Goal: Task Accomplishment & Management: Use online tool/utility

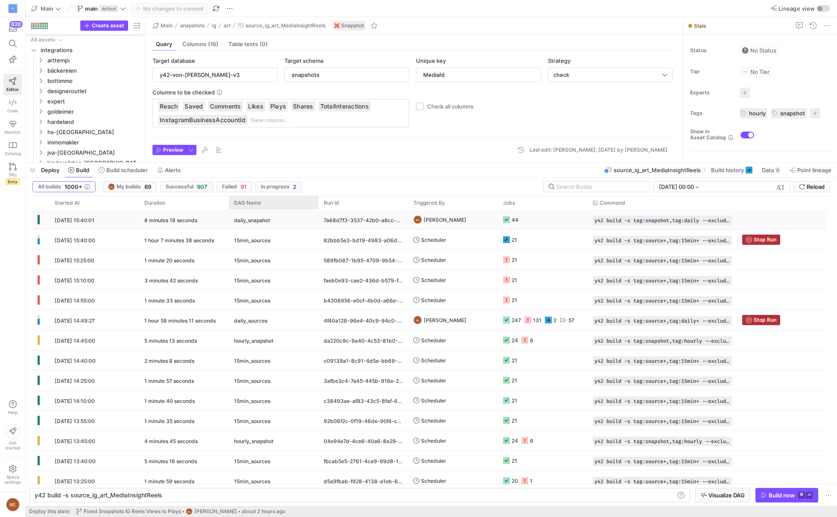
scroll to position [0, 127]
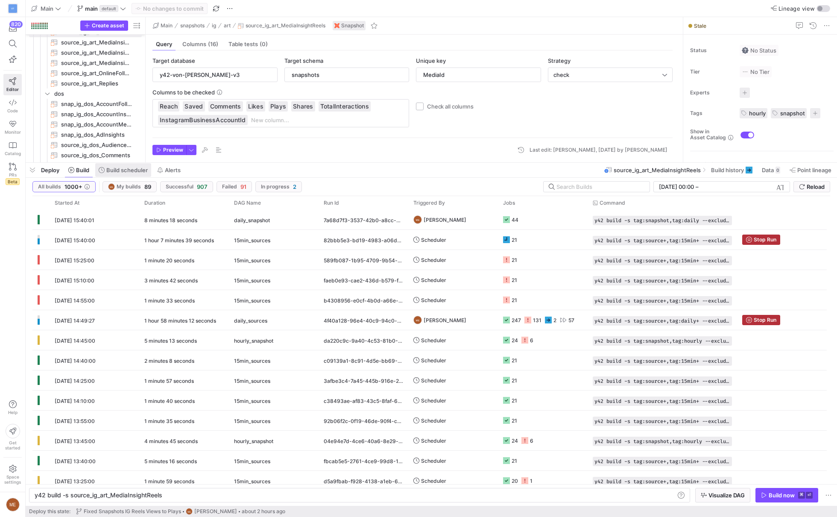
click at [109, 169] on span "Build scheduler" at bounding box center [126, 170] width 41 height 7
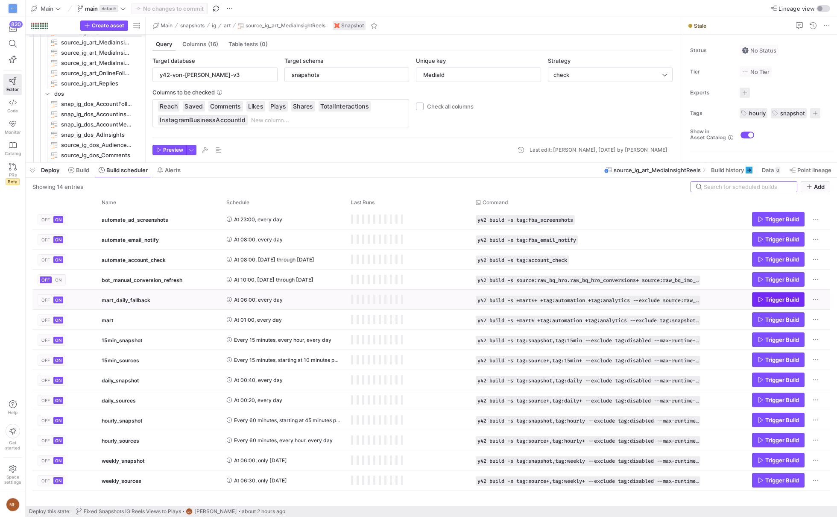
click at [788, 303] on span "Press SPACE to select this row." at bounding box center [778, 299] width 52 height 14
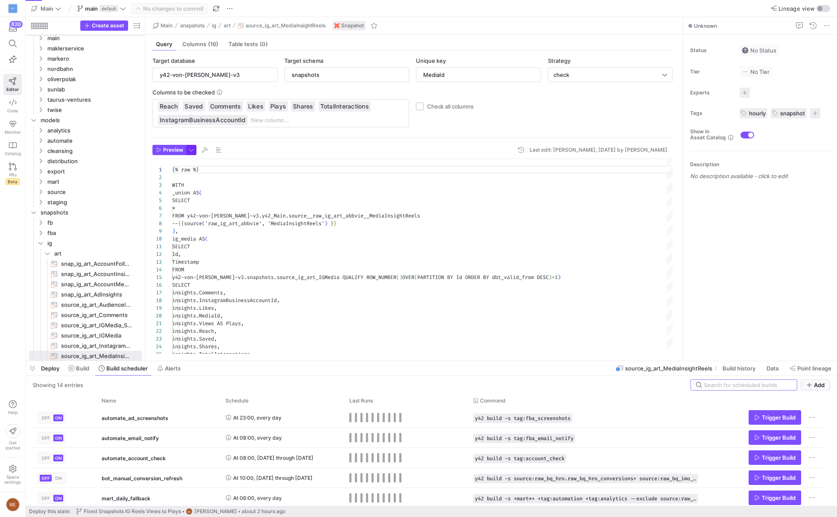
scroll to position [77, 0]
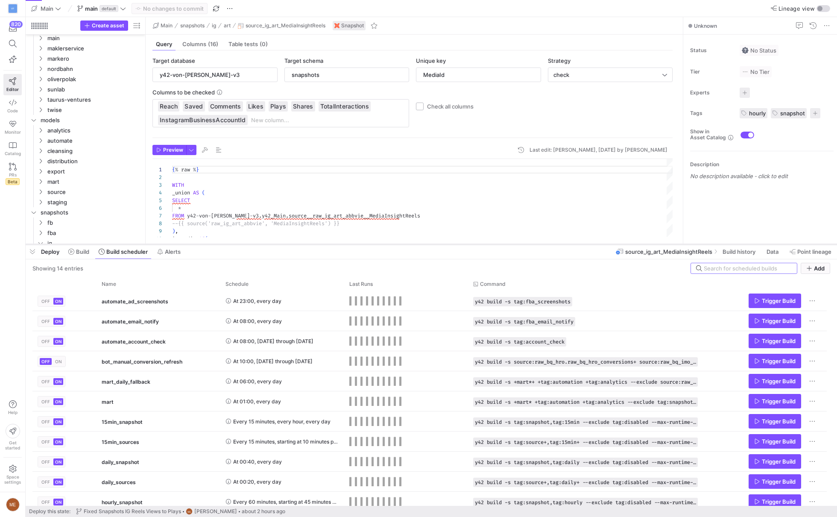
drag, startPoint x: 427, startPoint y: 361, endPoint x: 427, endPoint y: 245, distance: 116.6
click at [427, 245] on div at bounding box center [431, 243] width 811 height 3
click at [85, 256] on span at bounding box center [79, 252] width 28 height 14
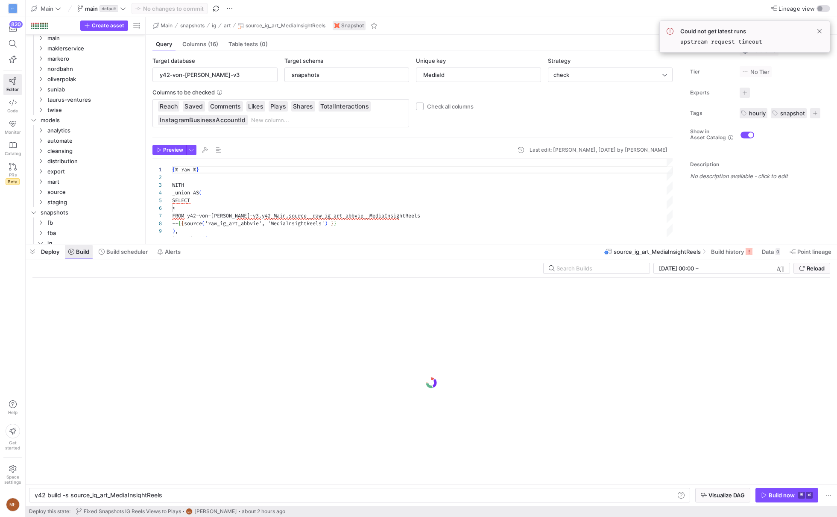
scroll to position [0, 127]
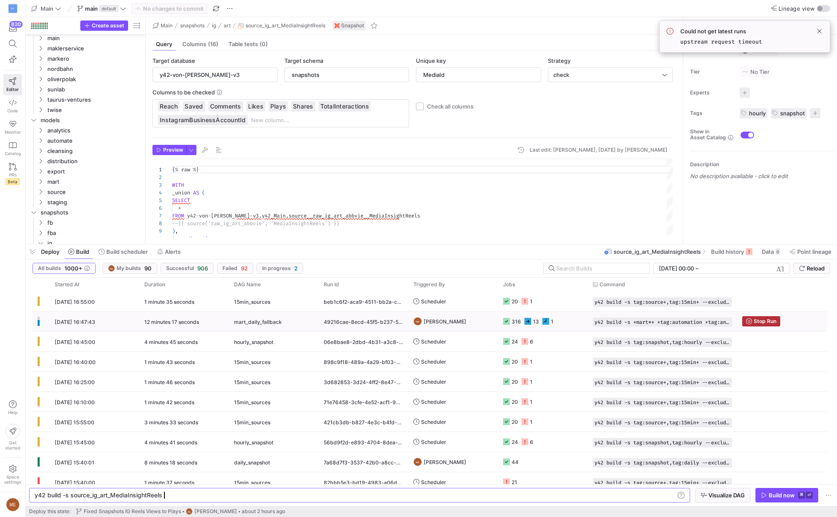
click at [459, 322] on y42-orchestration-triggered-by "ME [PERSON_NAME]" at bounding box center [452, 321] width 79 height 19
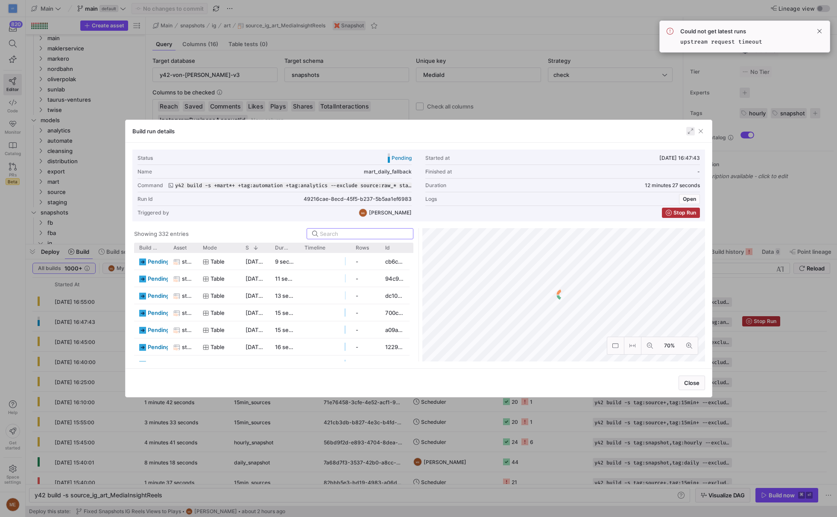
click at [691, 134] on span "button" at bounding box center [690, 131] width 9 height 9
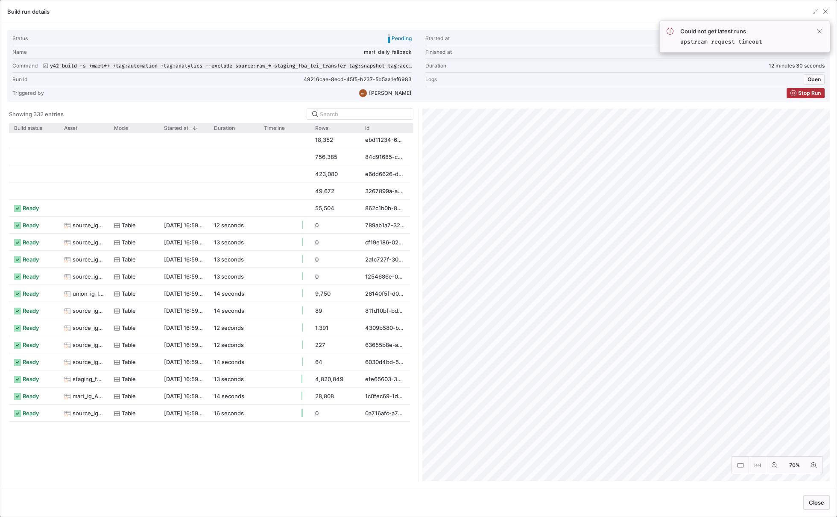
scroll to position [0, 0]
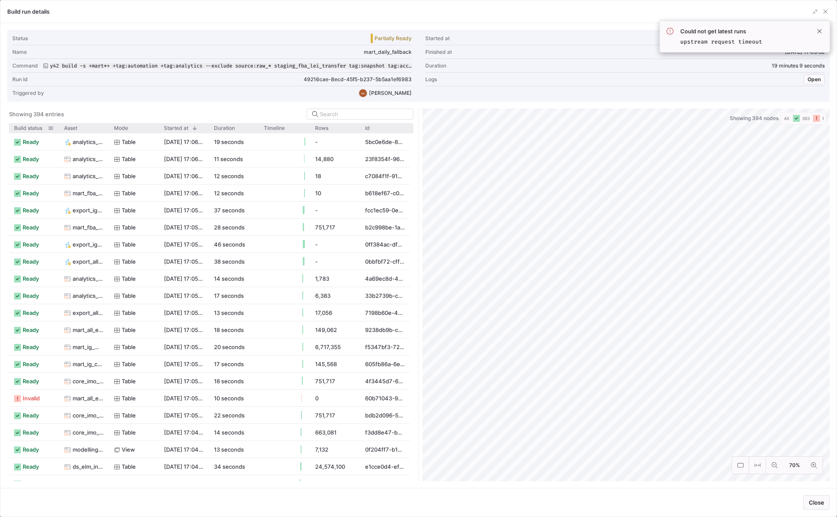
click at [30, 130] on div "Build status" at bounding box center [34, 128] width 40 height 10
click at [38, 126] on span "Build status" at bounding box center [28, 128] width 28 height 6
click at [0, 0] on span at bounding box center [0, 0] width 0 height 0
click at [38, 126] on span at bounding box center [42, 128] width 9 height 6
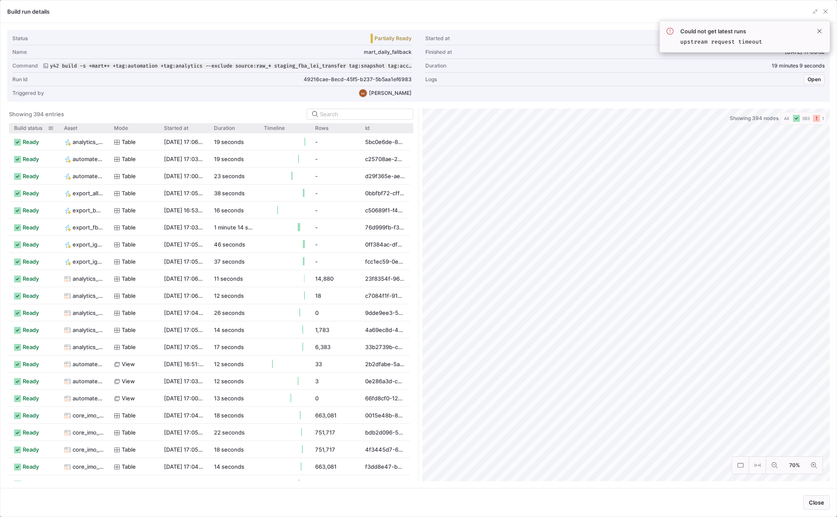
click at [38, 126] on span "Build status" at bounding box center [28, 128] width 28 height 6
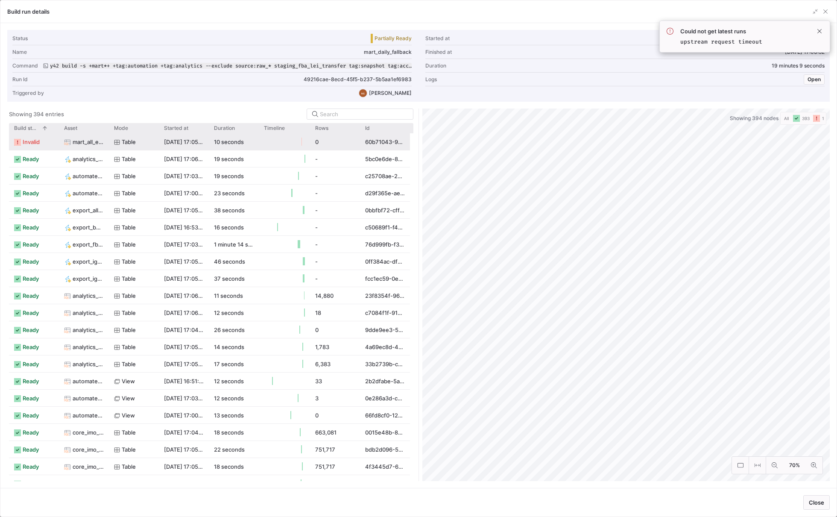
click at [78, 145] on span "mart_all_elm_summary" at bounding box center [88, 142] width 31 height 17
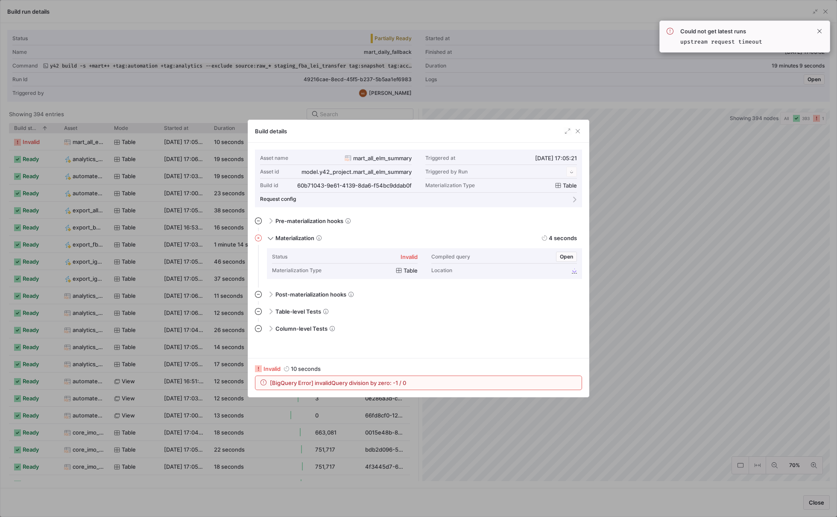
scroll to position [77, 0]
click at [397, 387] on div "[BigQuery Error] invalidQuery division by zero: -1 / 0" at bounding box center [418, 383] width 326 height 14
copy div "[BigQuery Error] invalidQuery division by zero: -1 / 0"
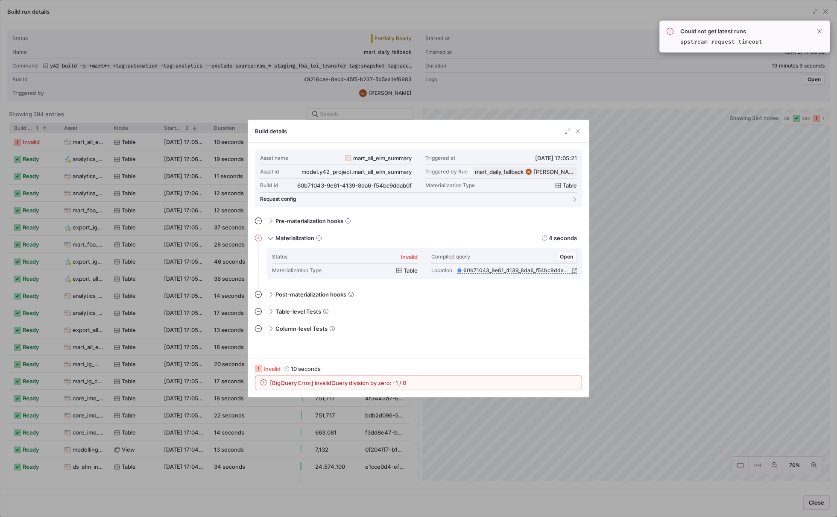
click at [477, 427] on div at bounding box center [418, 258] width 837 height 517
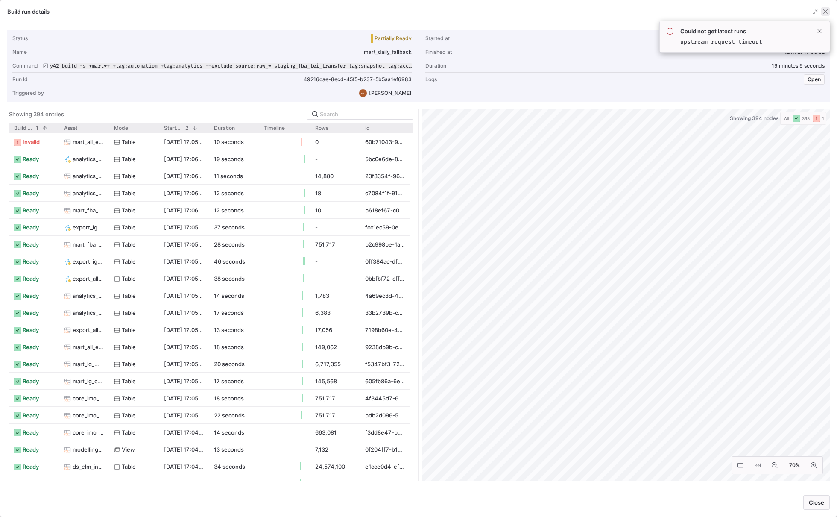
click at [826, 9] on span "button" at bounding box center [825, 11] width 9 height 9
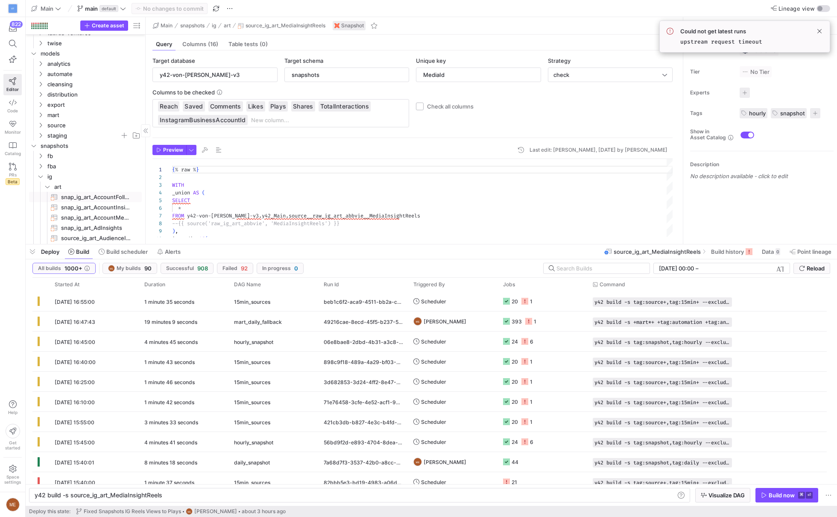
scroll to position [0, 0]
click at [90, 185] on span "mart" at bounding box center [83, 186] width 73 height 10
click at [92, 143] on span "all" at bounding box center [87, 142] width 66 height 10
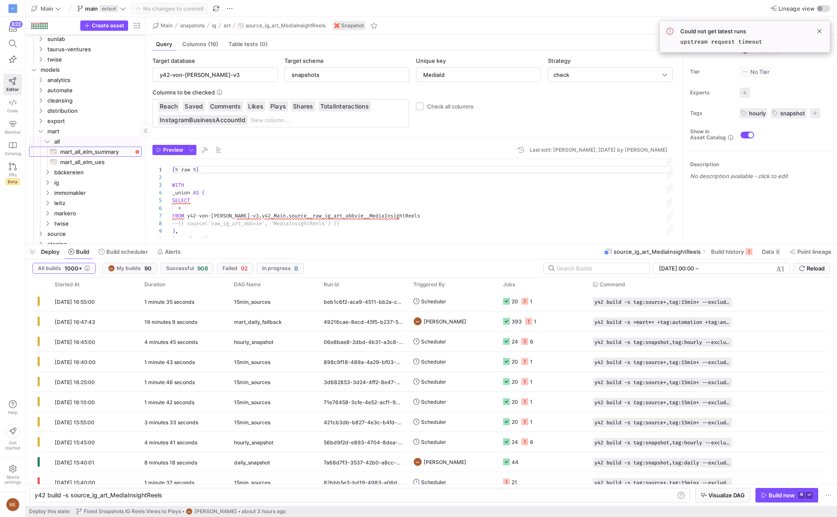
click at [91, 152] on span "mart_all_elm_summary​​​​​​​​​​" at bounding box center [96, 152] width 72 height 10
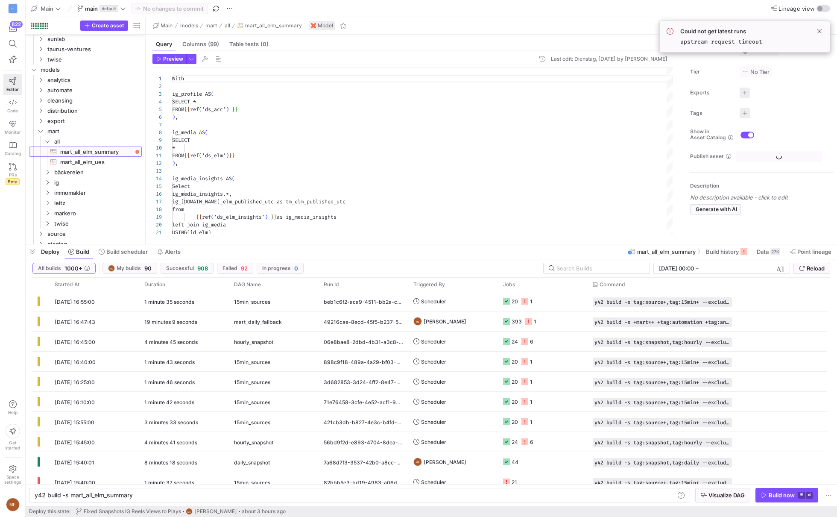
type textarea "y42 build -s mart_all_elm_summary"
click at [23, 253] on div "VF 822 Editor Code Monitor Catalog PRs Beta Help Get started Space settings ME" at bounding box center [12, 258] width 25 height 517
click at [35, 253] on span "button" at bounding box center [33, 251] width 14 height 15
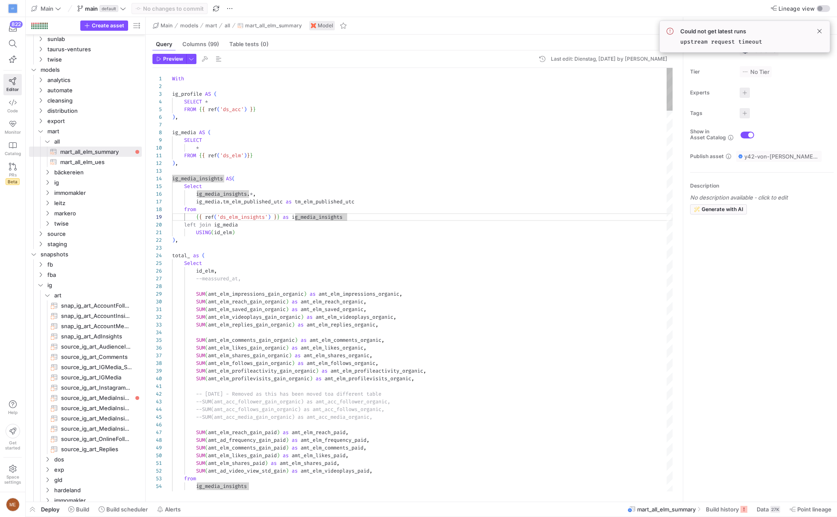
click at [717, 509] on span "Build history" at bounding box center [722, 508] width 33 height 7
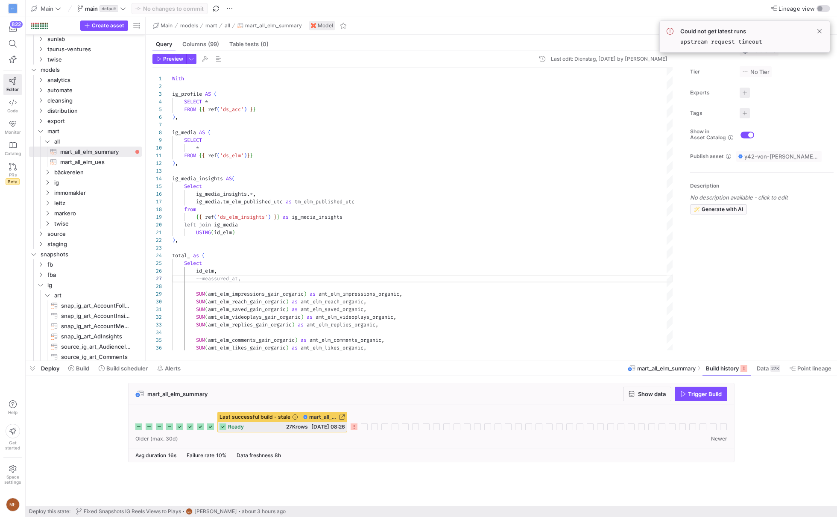
click at [355, 427] on icon at bounding box center [354, 426] width 7 height 7
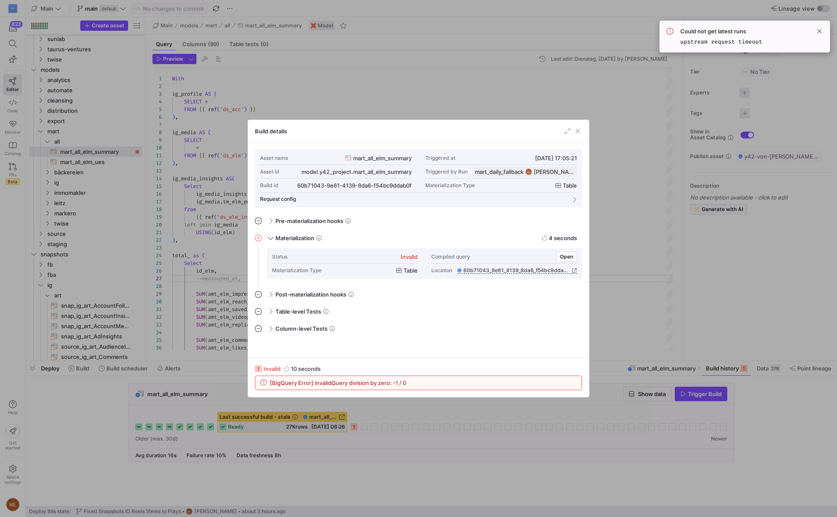
click at [618, 302] on div at bounding box center [418, 258] width 837 height 517
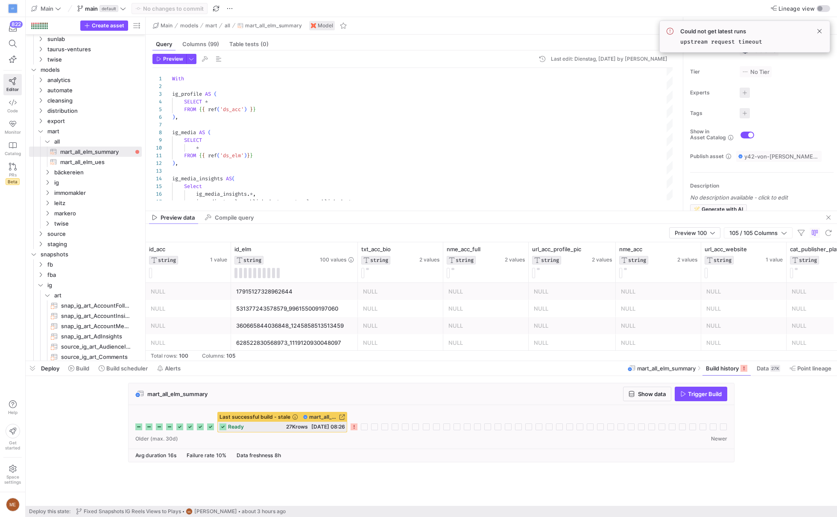
click at [681, 225] on div "Preview 100 105 / 105 Columns" at bounding box center [491, 233] width 691 height 18
click at [681, 228] on div "Preview 100" at bounding box center [695, 233] width 40 height 10
click at [682, 257] on span "Full Preview" at bounding box center [694, 260] width 44 height 7
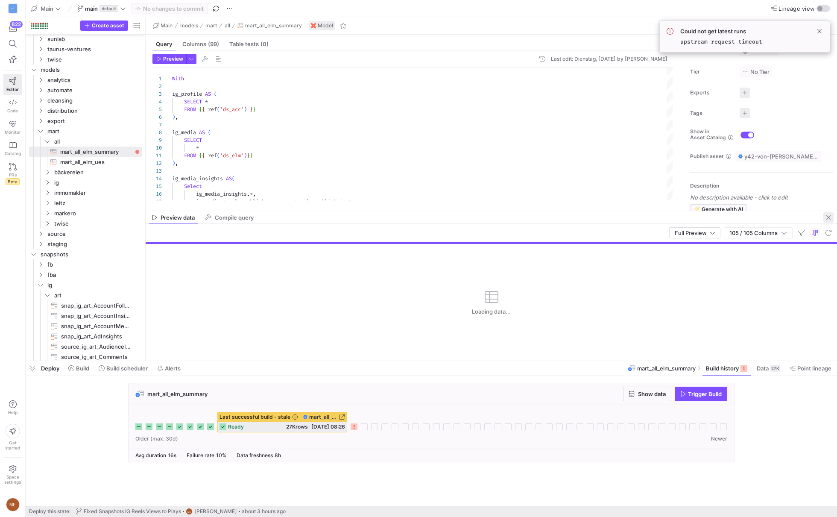
click at [827, 219] on span "button" at bounding box center [828, 217] width 10 height 10
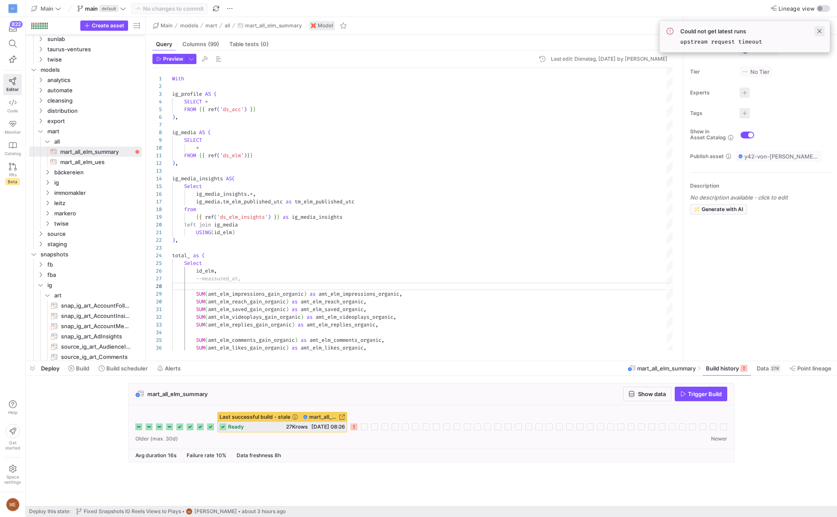
click at [820, 29] on span at bounding box center [819, 31] width 10 height 10
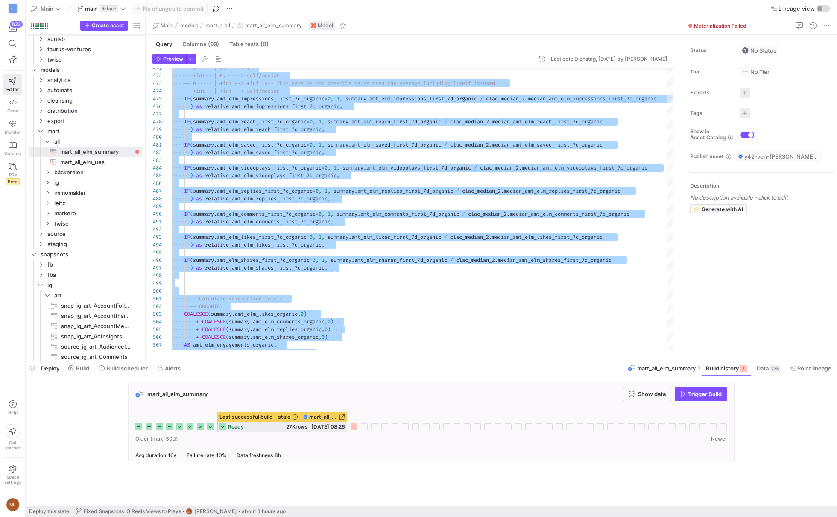
click at [347, 427] on div "Last successful build - stale mart_all_elm_summary ready 27K rows [DATE] 08:26" at bounding box center [431, 422] width 592 height 20
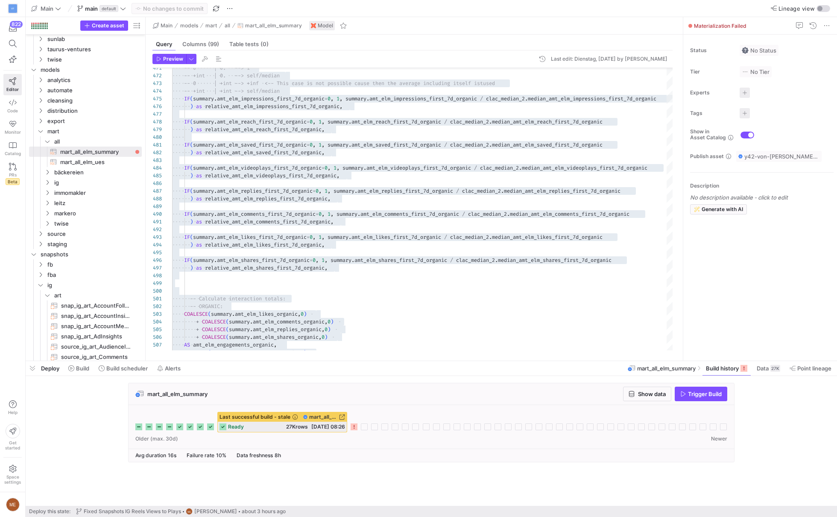
click at [357, 426] on icon at bounding box center [354, 426] width 7 height 7
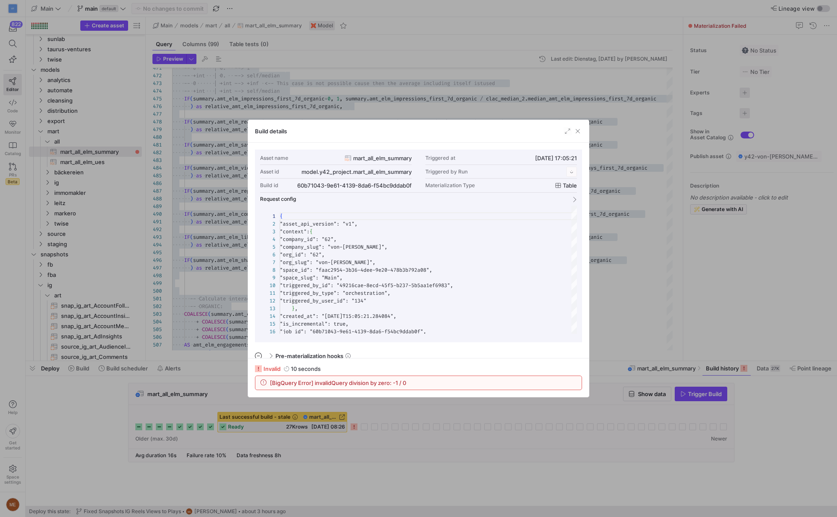
scroll to position [77, 0]
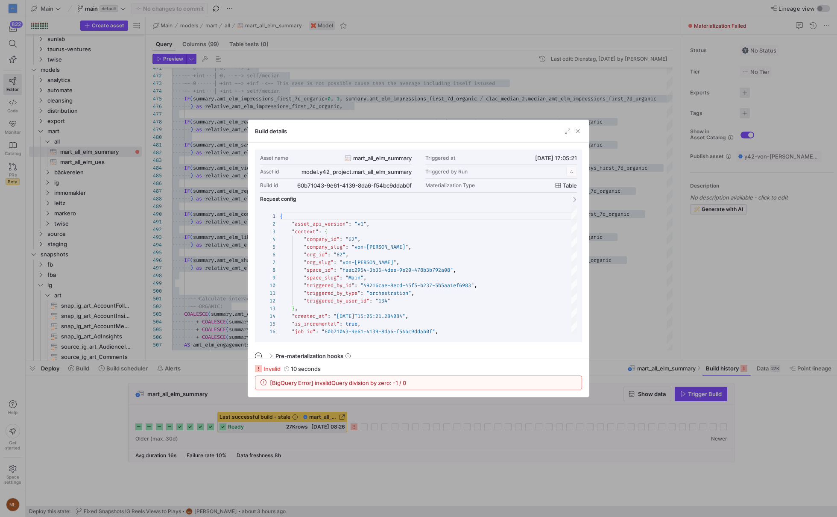
click at [346, 381] on span "[BigQuery Error] invalidQuery division by zero: -1 / 0" at bounding box center [338, 382] width 136 height 7
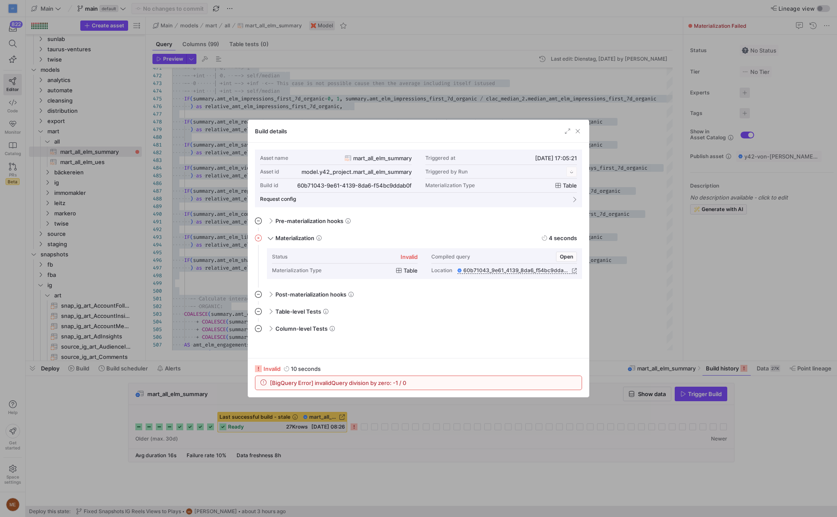
click at [346, 381] on span "[BigQuery Error] invalidQuery division by zero: -1 / 0" at bounding box center [338, 382] width 136 height 7
copy div "[BigQuery Error] invalidQuery division by zero: -1 / 0"
click at [618, 311] on div at bounding box center [418, 258] width 837 height 517
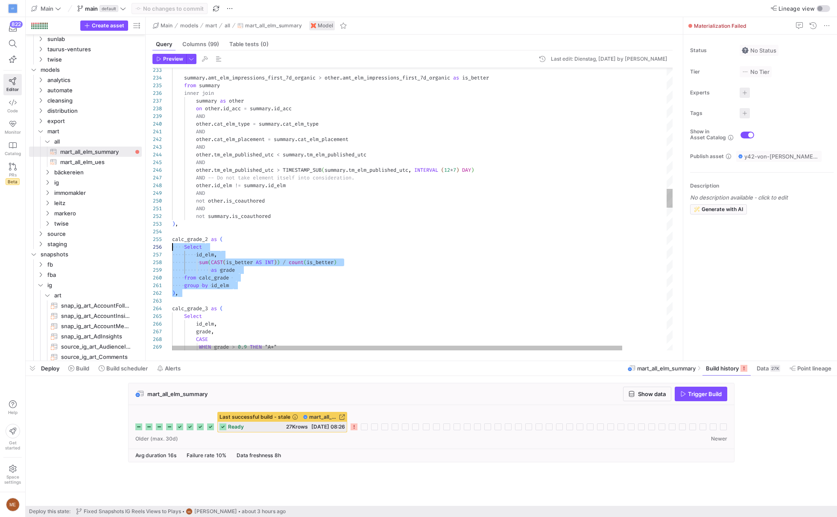
scroll to position [31, 0]
drag, startPoint x: 217, startPoint y: 296, endPoint x: 140, endPoint y: 240, distance: 95.1
click at [172, 240] on div "not other . is_coauthored AND other . id_elm != summary . id_elm AND -- Do not …" at bounding box center [446, 376] width 549 height 4200
type textarea "AND not [DOMAIN_NAME]_coauthored ), calc_grade_2 as ( Select id_elm, sum(CAST(i…"
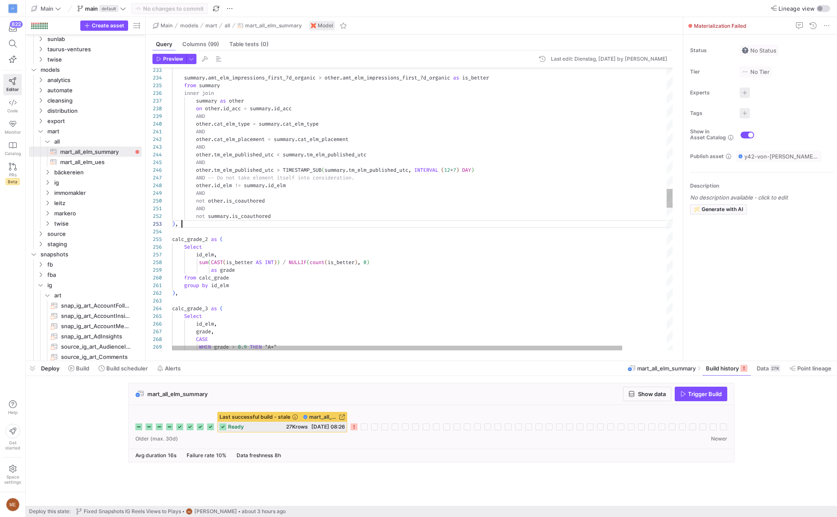
click at [375, 223] on div "not other . is_coauthored AND other . id_elm != summary . id_elm AND -- Do not …" at bounding box center [446, 376] width 549 height 4200
type textarea "/"
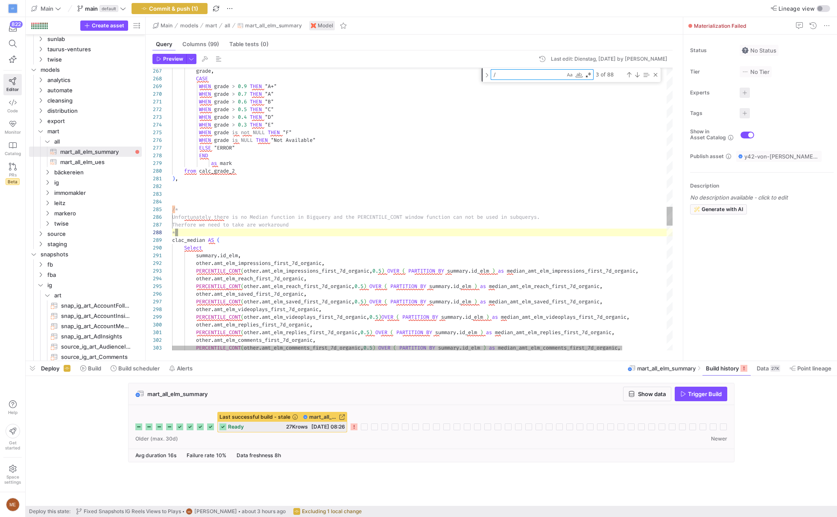
scroll to position [77, 224]
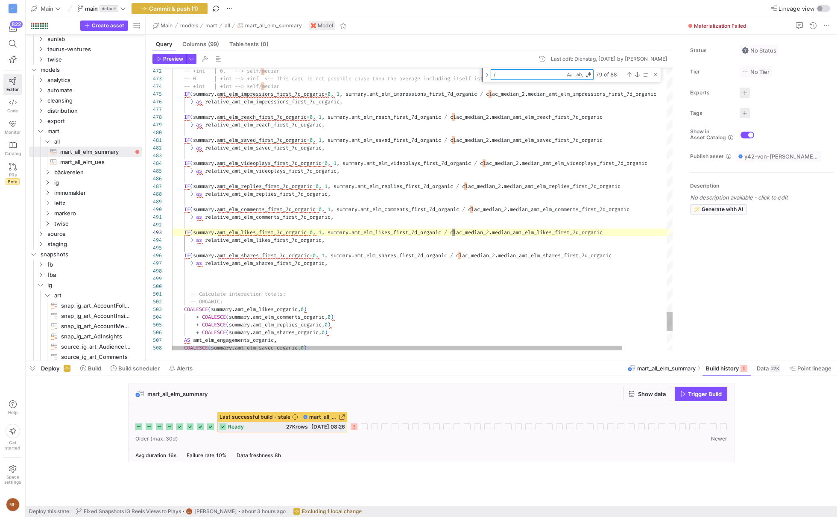
type textarea "-- Calculate interaction totals: -- ORGANIC: COALESCE(summary.amt_elm_likes_org…"
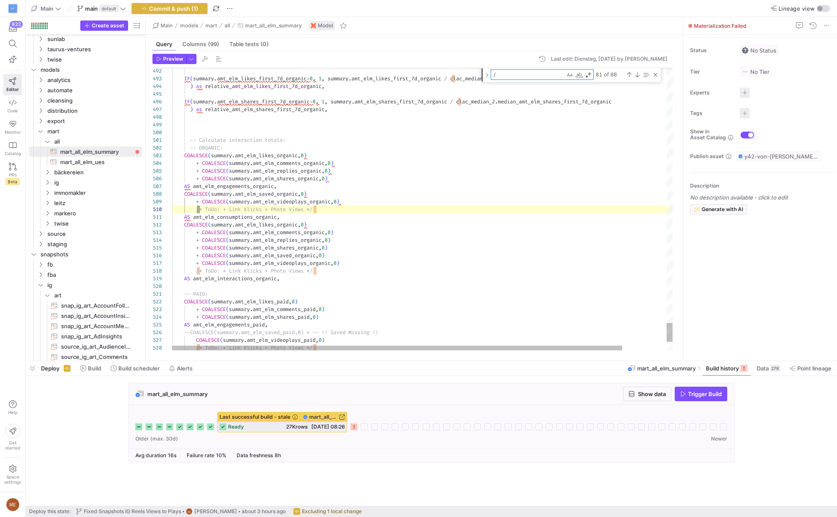
scroll to position [77, 28]
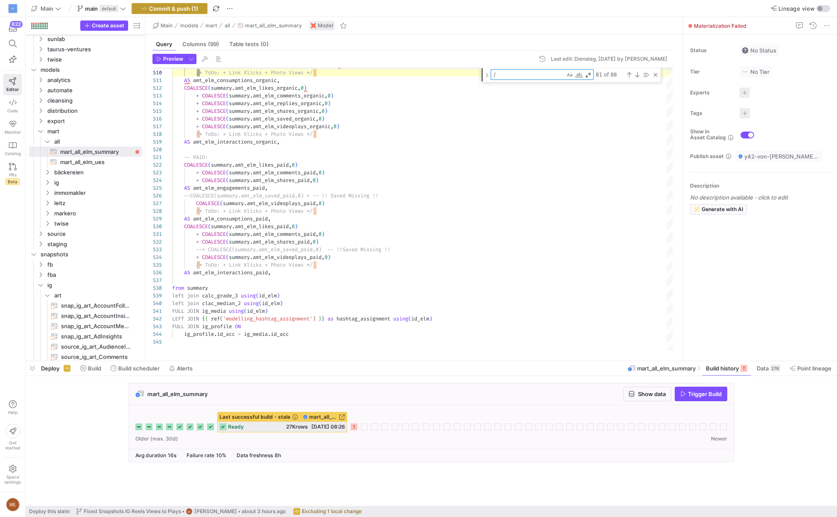
type textarea "/"
click at [182, 12] on button "Commit & push (1)" at bounding box center [169, 8] width 76 height 11
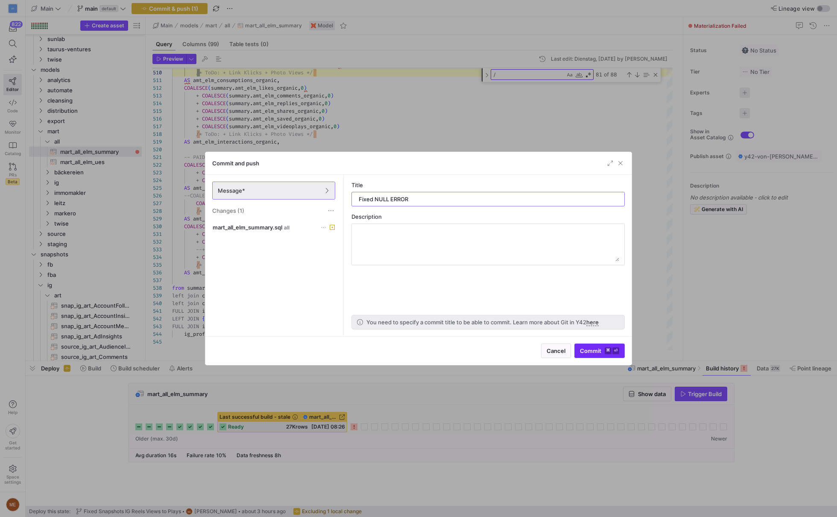
type input "Fixed NULL ERROR"
click at [588, 350] on span "Commit ⌘ ⏎" at bounding box center [599, 350] width 39 height 7
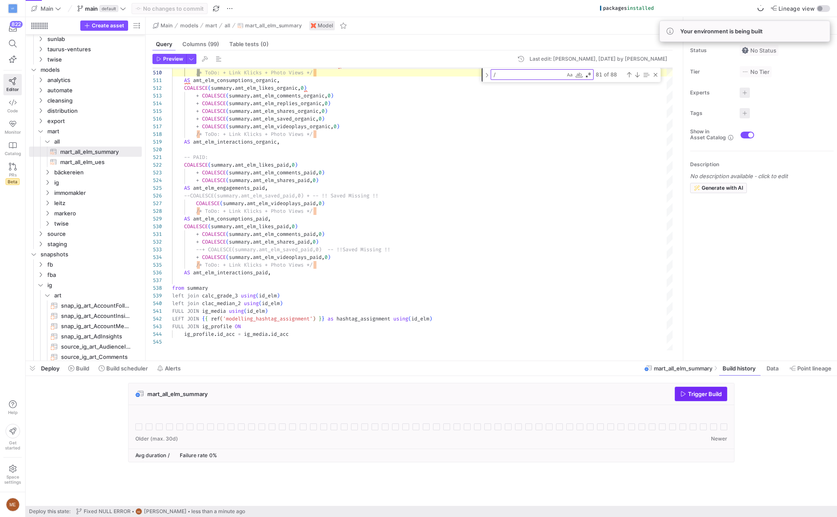
click at [698, 390] on span "Trigger Build" at bounding box center [705, 393] width 34 height 7
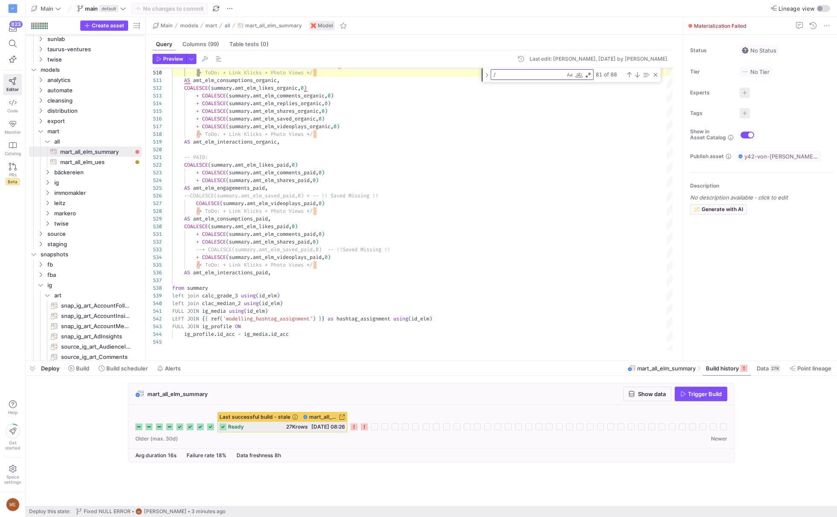
click at [364, 426] on icon at bounding box center [364, 426] width 7 height 7
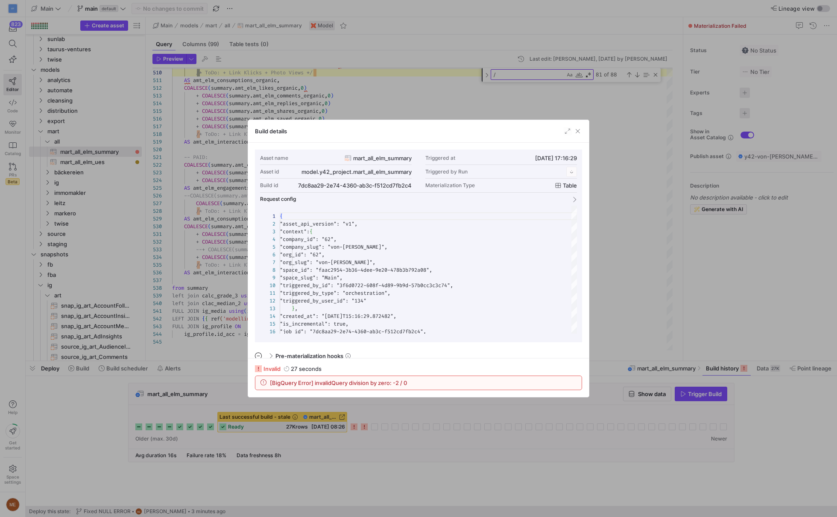
scroll to position [77, 0]
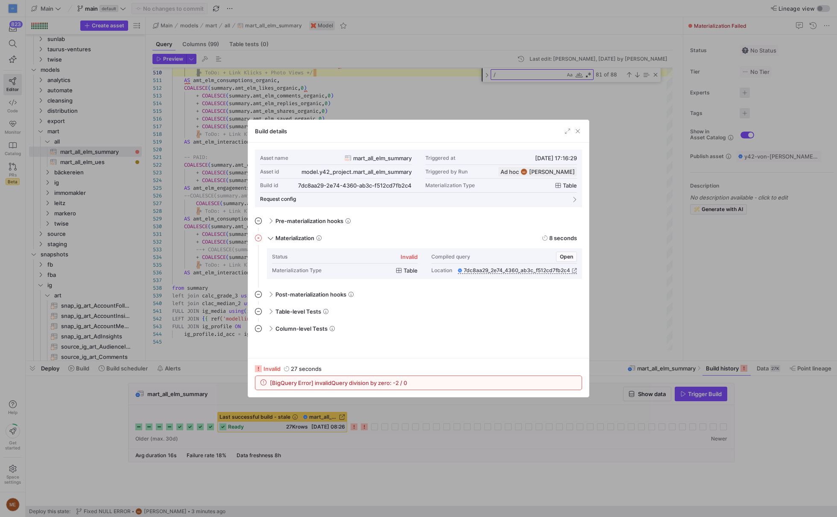
click at [634, 305] on div at bounding box center [418, 258] width 837 height 517
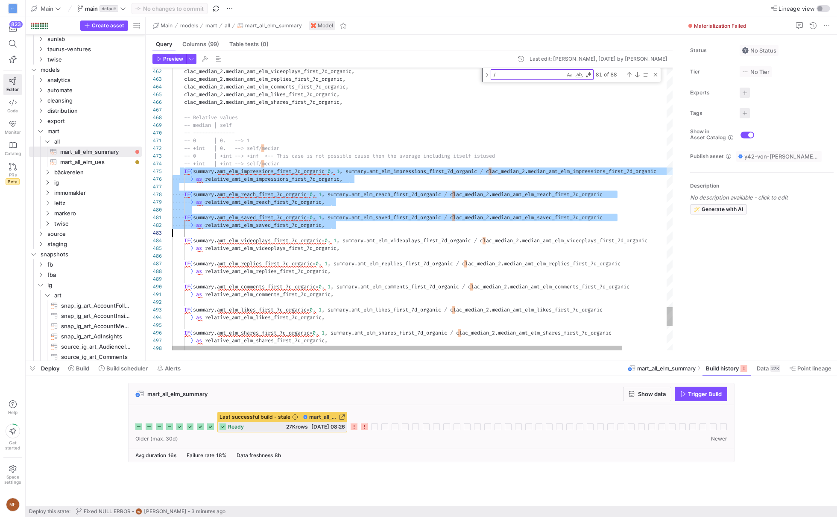
scroll to position [31, 147]
drag, startPoint x: 184, startPoint y: 171, endPoint x: 320, endPoint y: 248, distance: 156.2
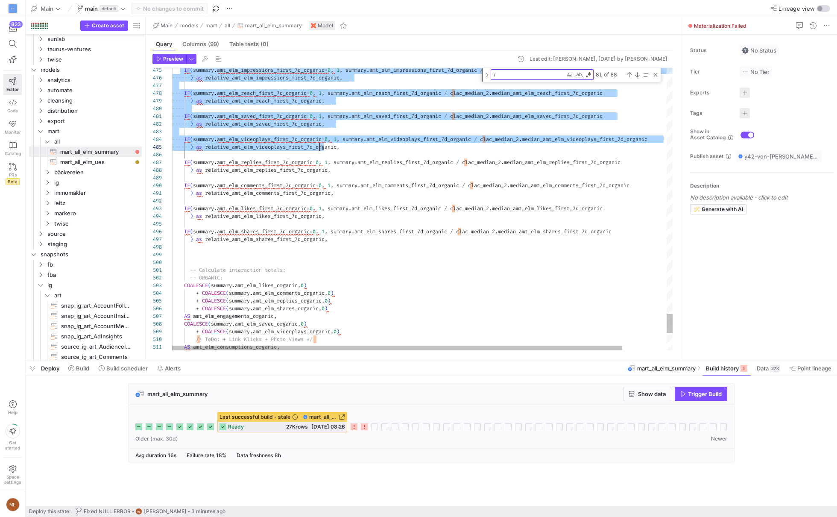
scroll to position [31, 159]
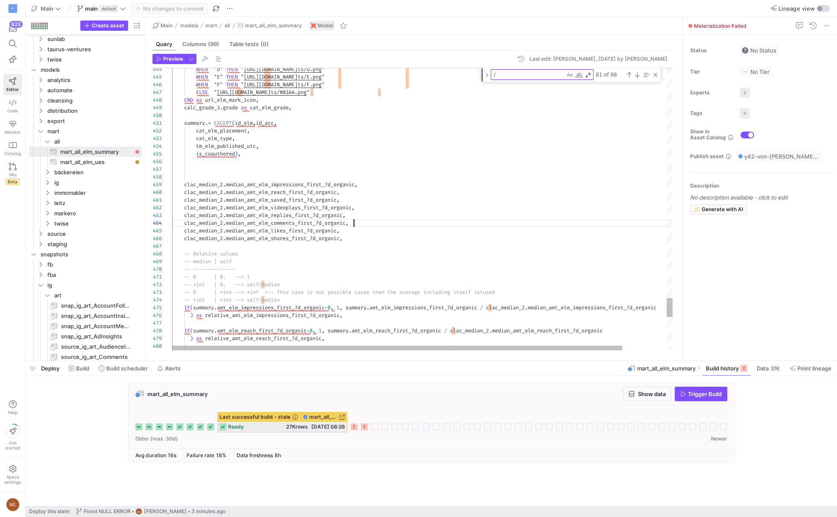
scroll to position [23, 181]
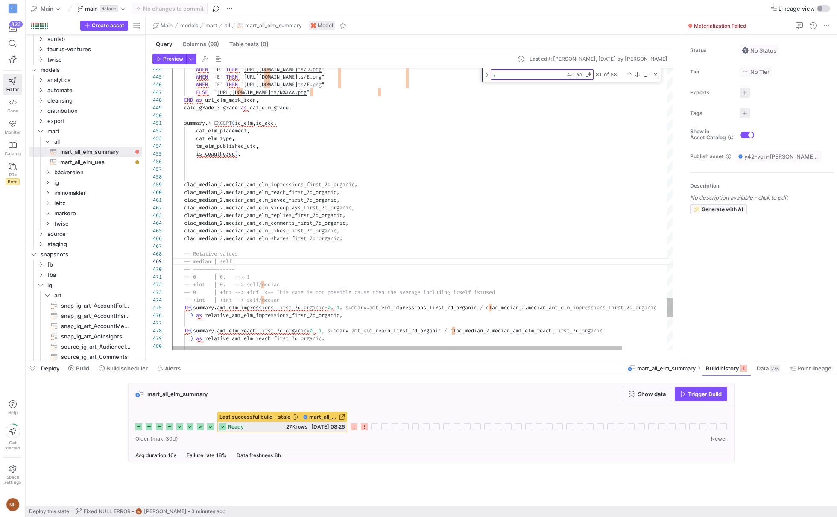
scroll to position [61, 61]
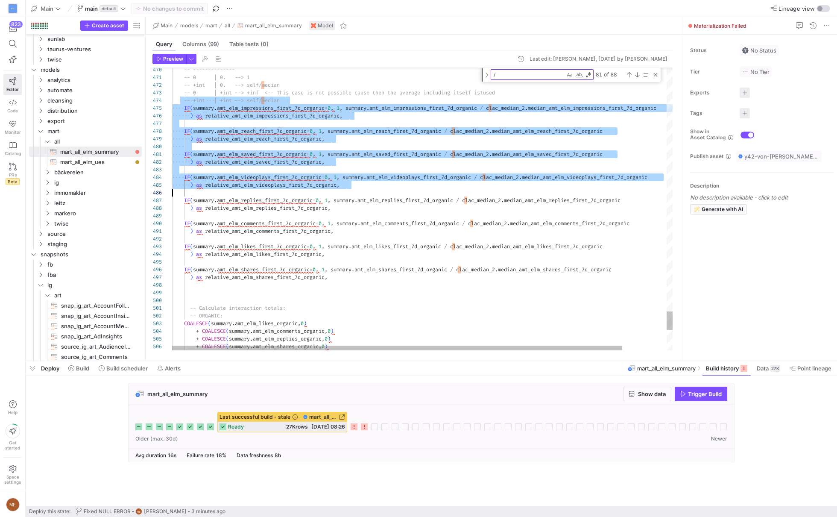
scroll to position [23, 0]
drag, startPoint x: 186, startPoint y: 104, endPoint x: 276, endPoint y: 194, distance: 127.7
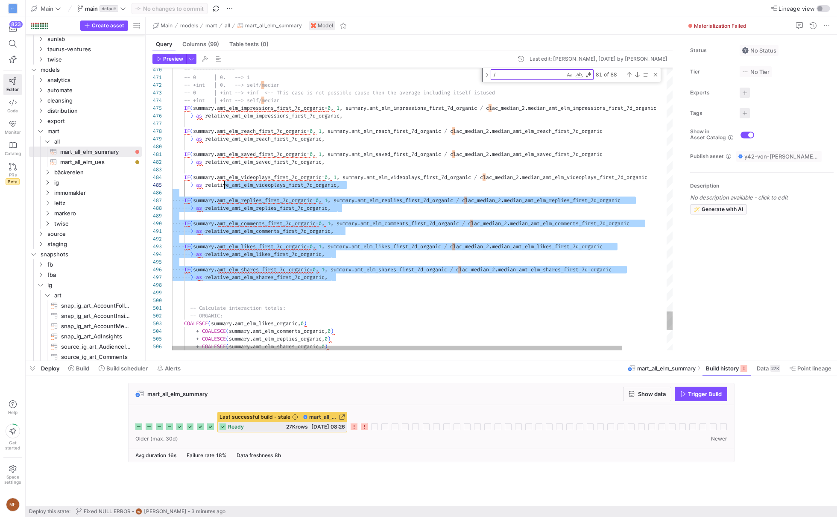
scroll to position [15, 0]
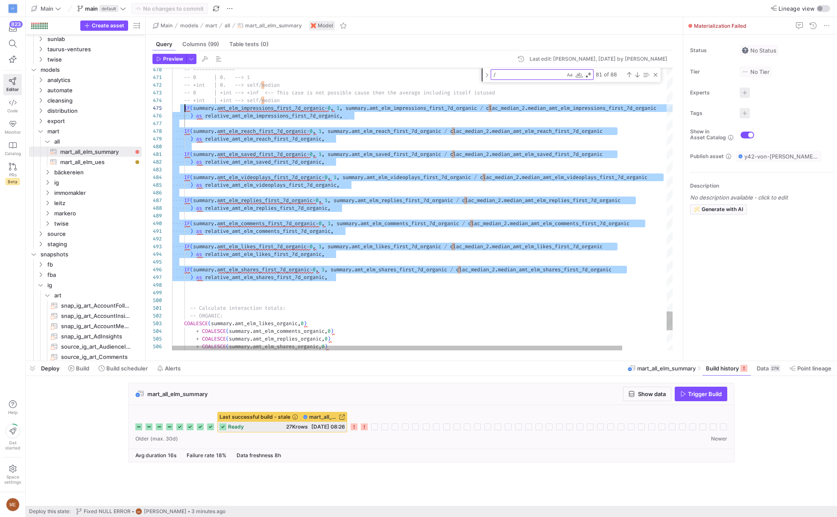
drag, startPoint x: 343, startPoint y: 274, endPoint x: 185, endPoint y: 110, distance: 227.4
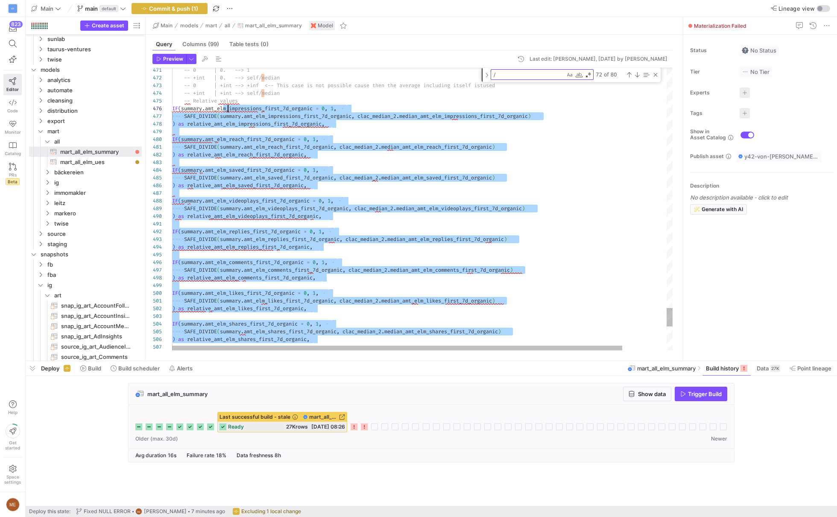
scroll to position [38, 56]
type textarea "-- 0 | 0. --> 1 -- +int | 0. --> self/median -- 0 | +int --> +inf <-- This case…"
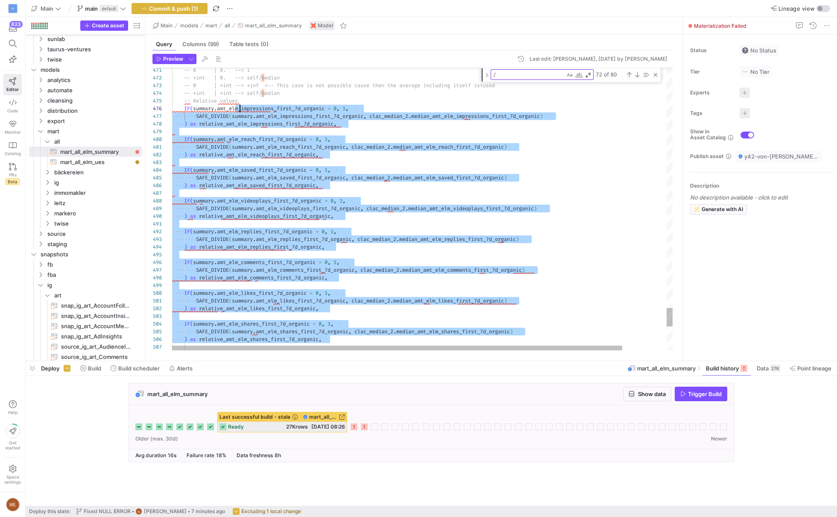
scroll to position [38, 67]
click at [169, 9] on span "Commit & push (1)" at bounding box center [173, 8] width 49 height 7
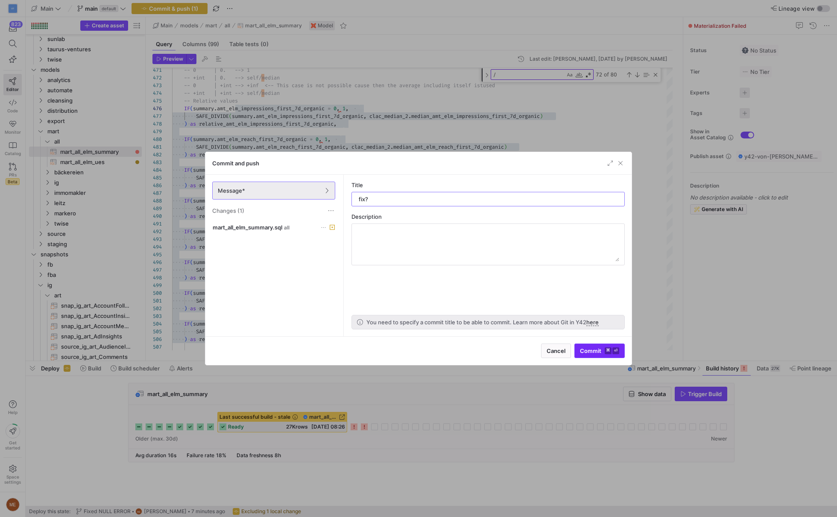
type input "fix?"
click at [599, 350] on span "Commit ⌘ ⏎" at bounding box center [599, 350] width 39 height 7
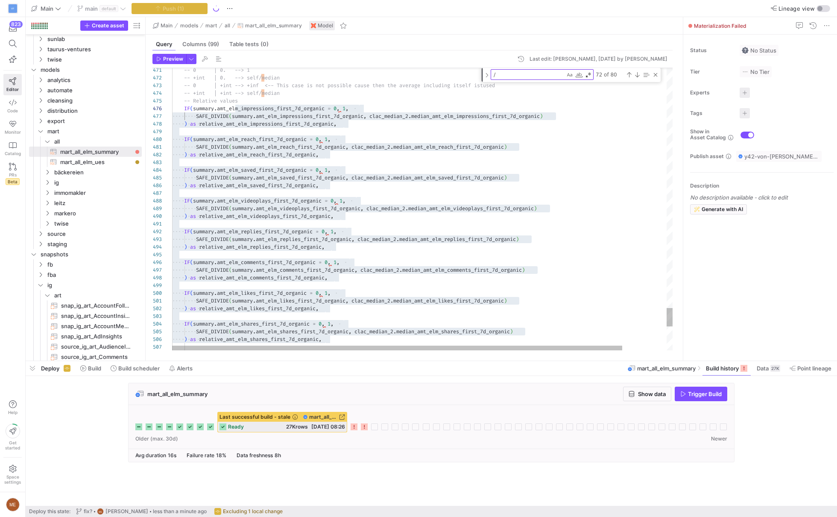
type textarea "IF(summary.amt_elm_replies_first_7d_organic = 0, 1, SAFE_DIVIDE(summary.amt_elm…"
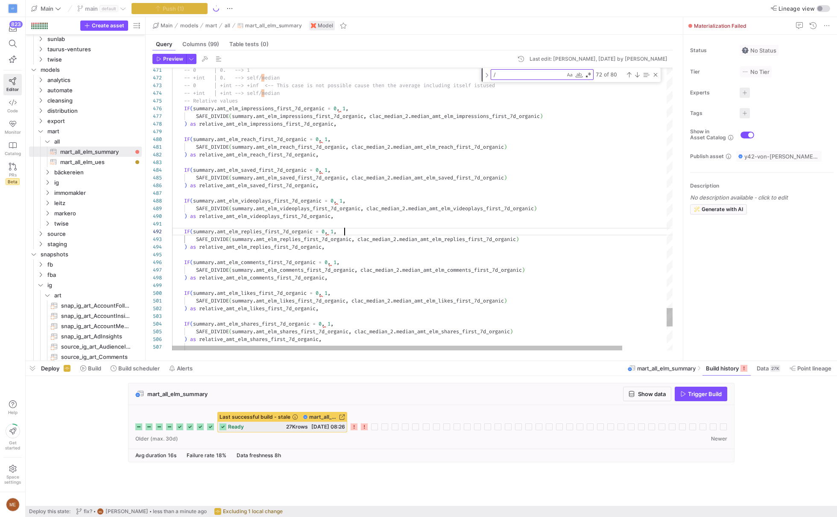
scroll to position [7, 172]
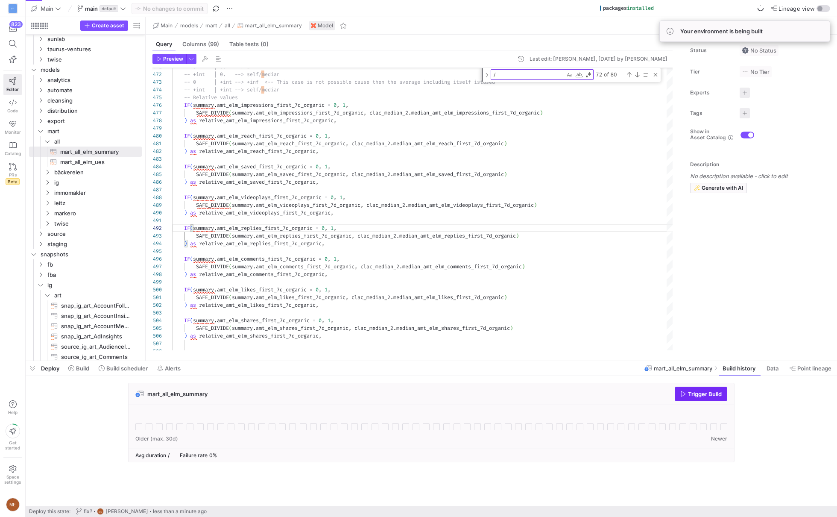
click at [709, 391] on span "Trigger Build" at bounding box center [705, 393] width 34 height 7
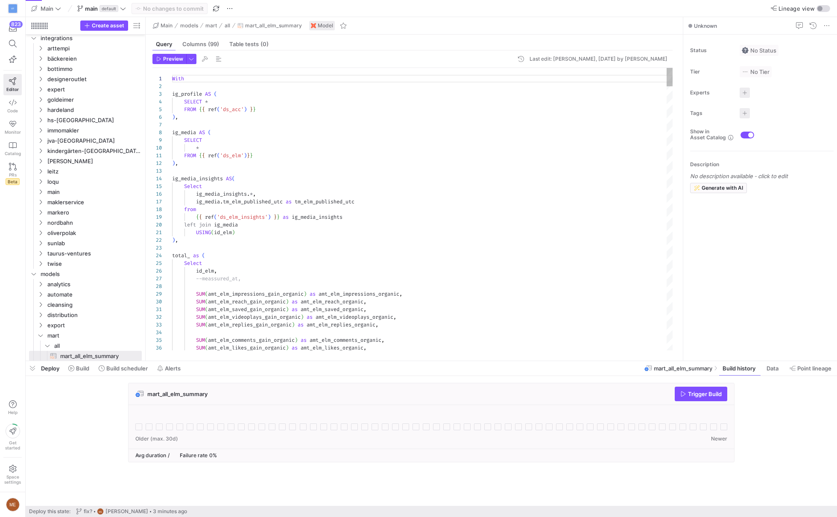
scroll to position [77, 0]
click at [71, 368] on icon at bounding box center [71, 368] width 6 height 6
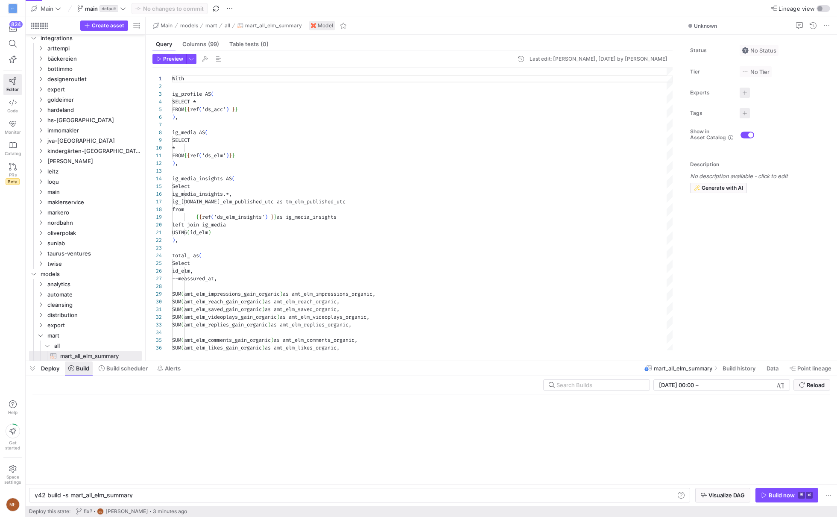
scroll to position [0, 99]
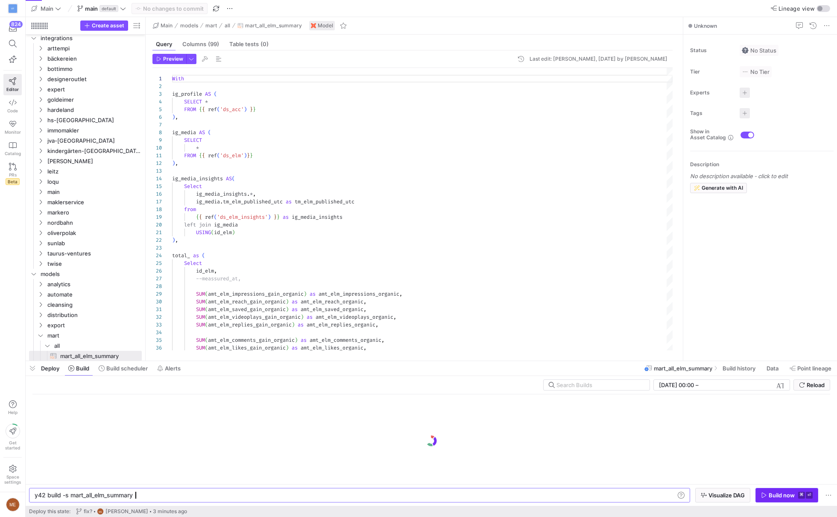
click at [795, 496] on span "Build now ⌘ ⏎" at bounding box center [787, 494] width 52 height 7
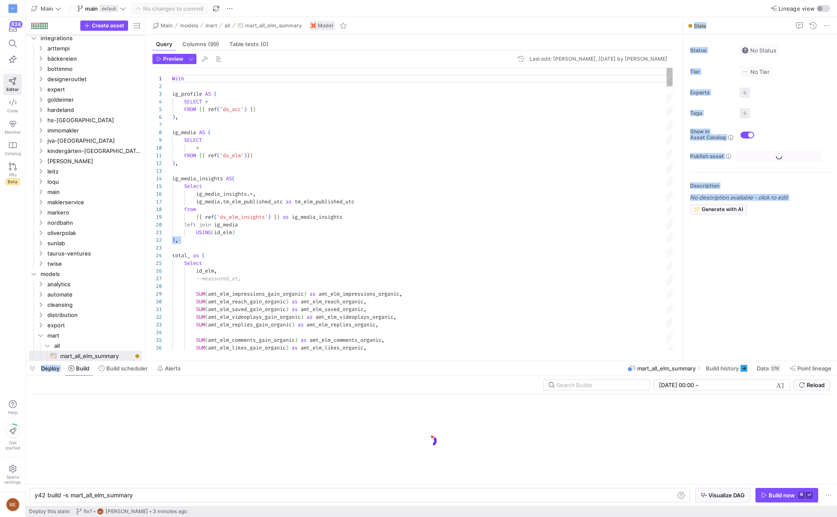
drag, startPoint x: 347, startPoint y: 73, endPoint x: 453, endPoint y: 241, distance: 198.8
click at [453, 241] on as-split "Main main default No changes to commit Lineage view Create asset Drag here to s…" at bounding box center [431, 258] width 811 height 517
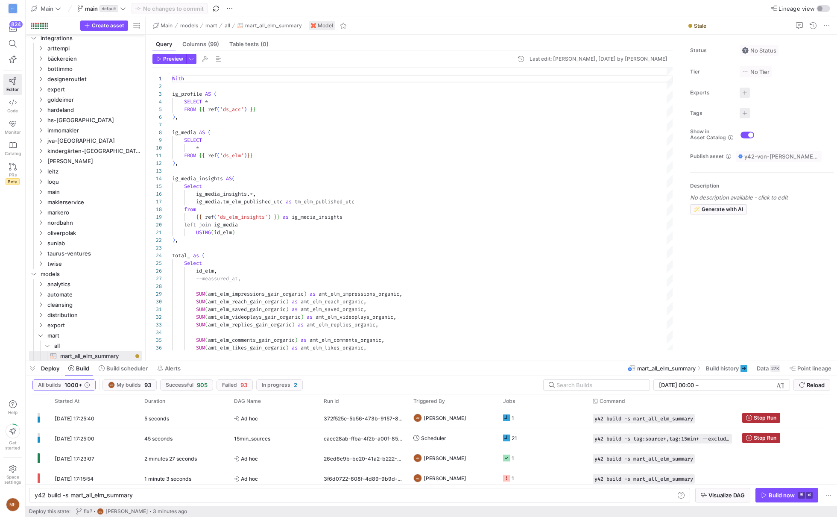
click at [462, 388] on y42-orchestration-run-status-agg-tiles-filter "All builds 1000+ ME My builds 93 Successful 905 Failed 93 In progress 2" at bounding box center [285, 384] width 507 height 11
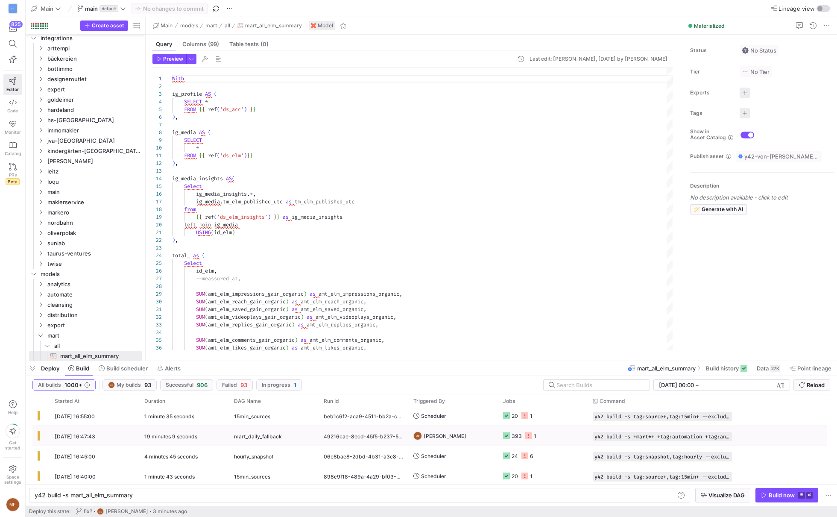
scroll to position [0, 0]
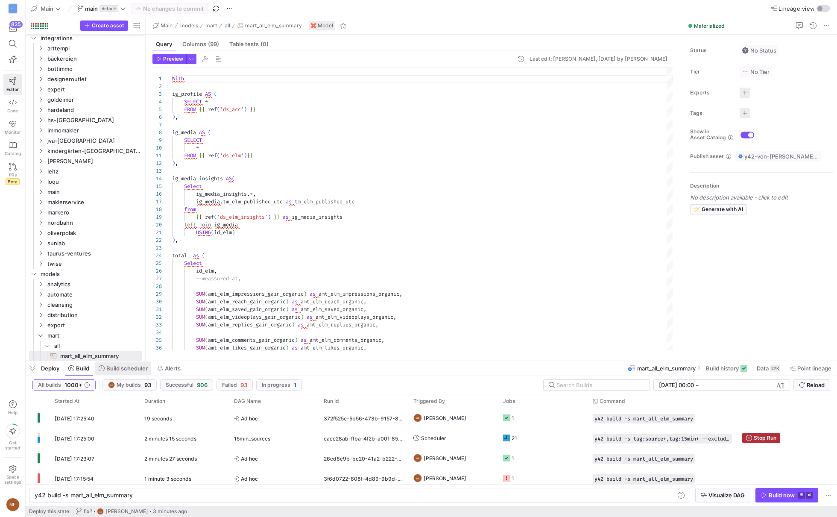
click at [129, 368] on span "Build scheduler" at bounding box center [126, 368] width 41 height 7
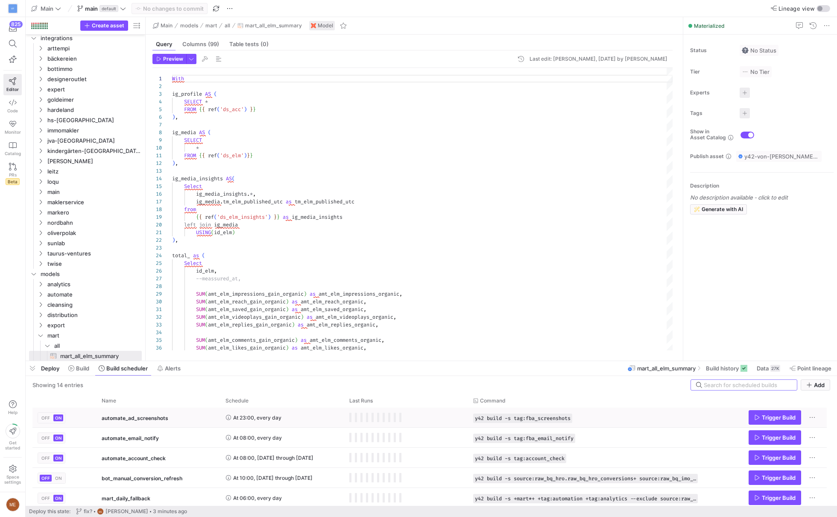
scroll to position [53, 0]
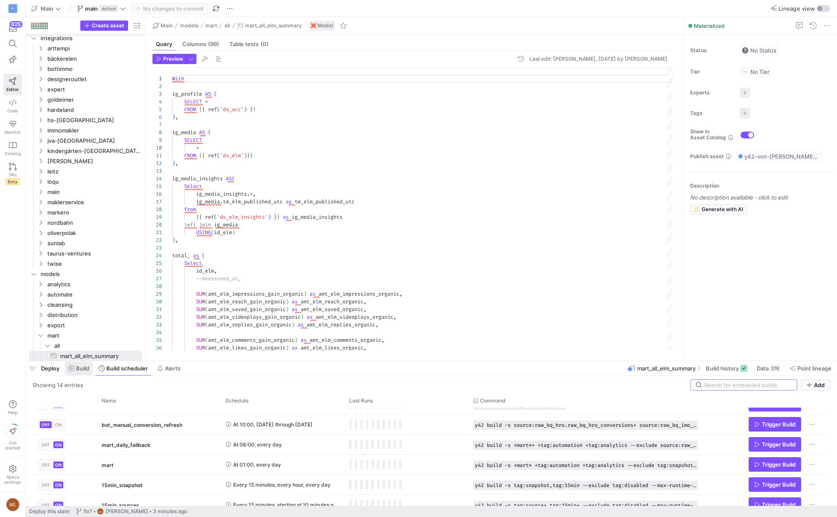
click at [78, 373] on span at bounding box center [79, 368] width 28 height 14
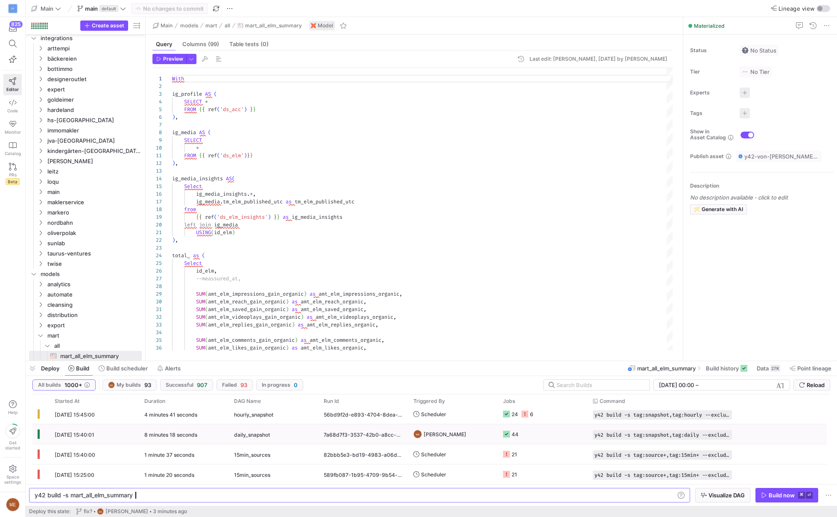
scroll to position [213, 0]
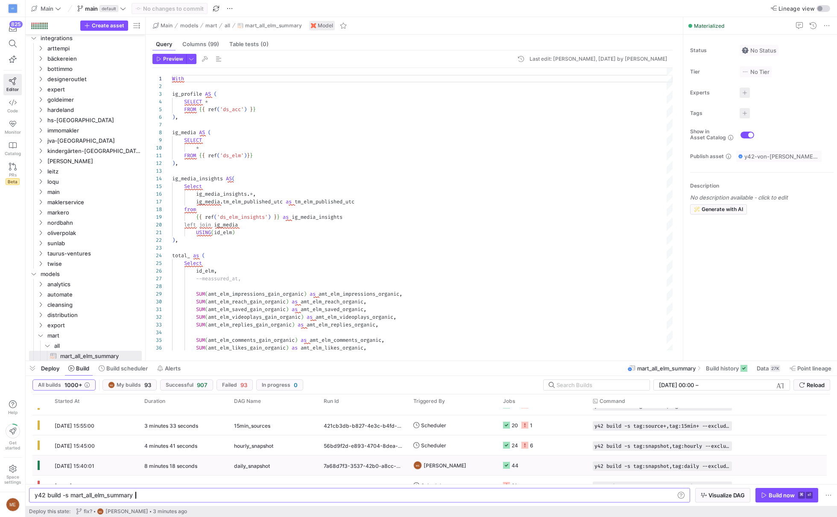
click at [520, 444] on div "24 6" at bounding box center [518, 445] width 30 height 20
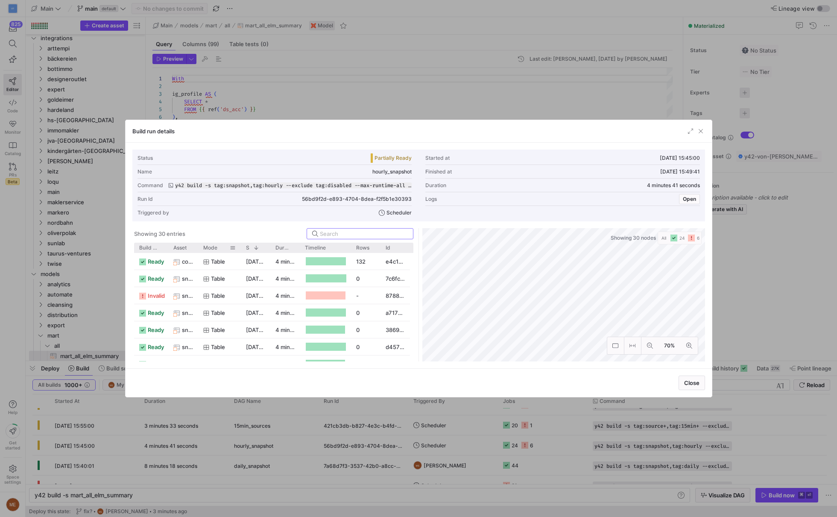
click at [197, 245] on div at bounding box center [197, 247] width 3 height 10
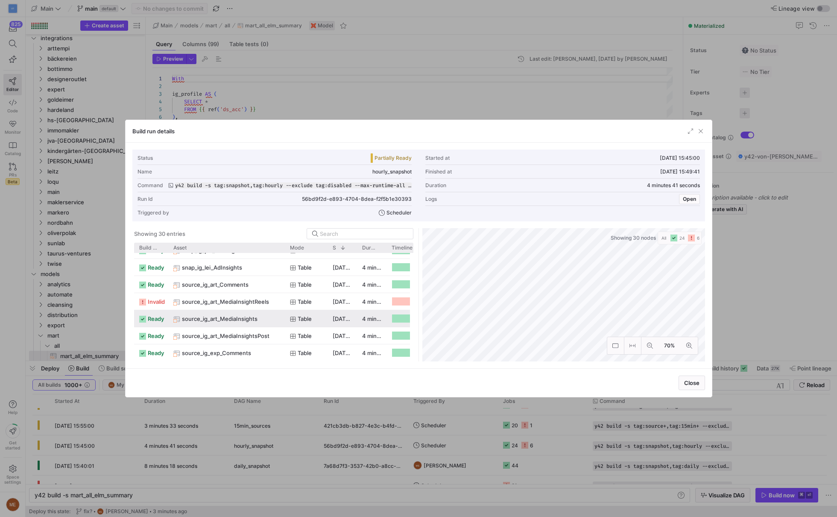
scroll to position [0, 0]
click at [240, 317] on span "source_ig_oli_MediaInsightReels" at bounding box center [225, 317] width 86 height 17
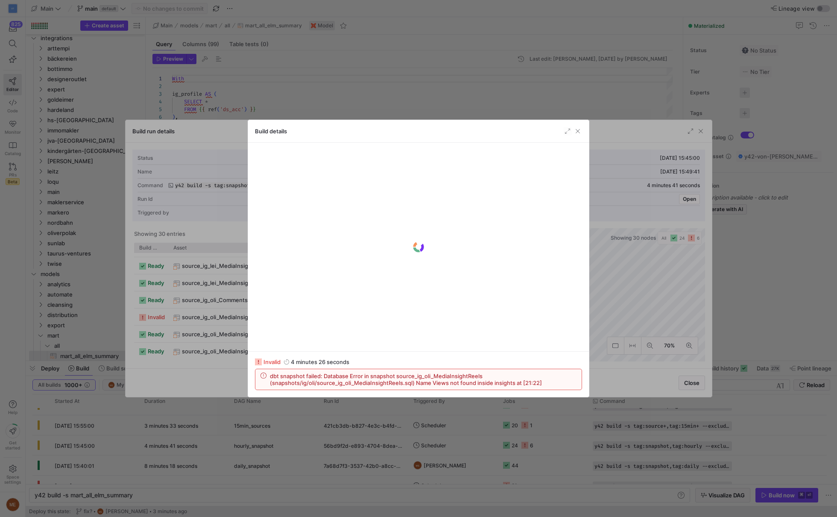
click at [236, 426] on div at bounding box center [418, 258] width 837 height 517
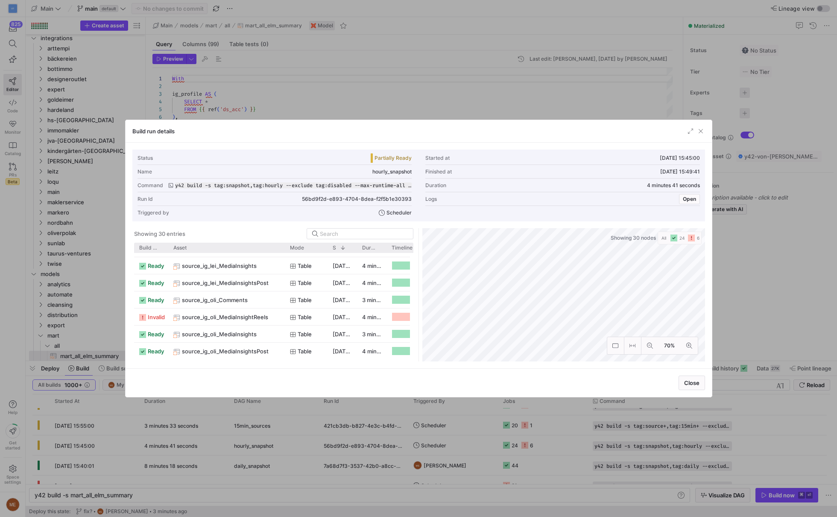
click at [301, 432] on div at bounding box center [418, 258] width 837 height 517
